Goal: Navigation & Orientation: Go to known website

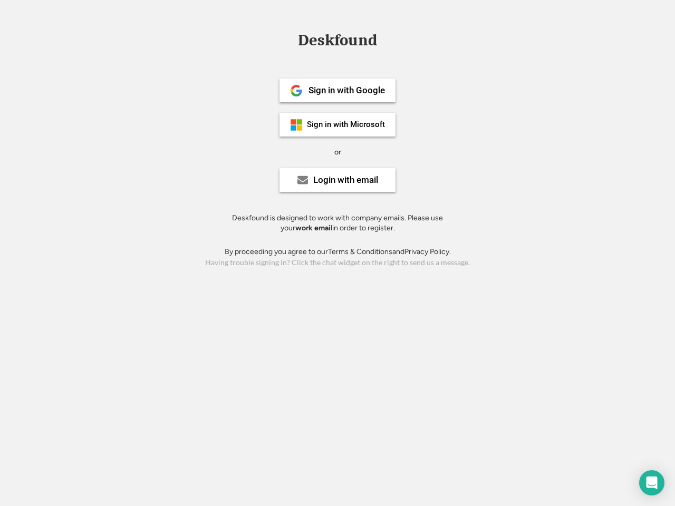
click at [338, 151] on div "or" at bounding box center [337, 152] width 7 height 11
click at [338, 42] on div "Deskfound" at bounding box center [338, 40] width 90 height 16
click at [289, 40] on div "Deskfound" at bounding box center [337, 42] width 675 height 20
click at [338, 42] on div "Deskfound" at bounding box center [338, 40] width 90 height 16
click at [338, 152] on div "or" at bounding box center [337, 152] width 7 height 11
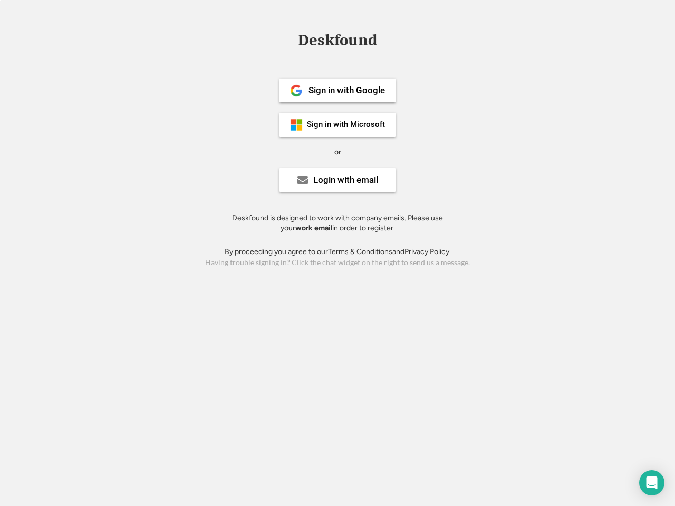
click at [338, 90] on div "Sign in with Google" at bounding box center [347, 90] width 76 height 9
click at [347, 90] on div "Sign in with Google" at bounding box center [347, 90] width 76 height 9
click at [296, 91] on img at bounding box center [296, 90] width 13 height 13
click at [338, 124] on div "Sign in with Microsoft" at bounding box center [346, 125] width 78 height 8
click at [347, 124] on div "Sign in with Microsoft" at bounding box center [346, 125] width 78 height 8
